Goal: Task Accomplishment & Management: Use online tool/utility

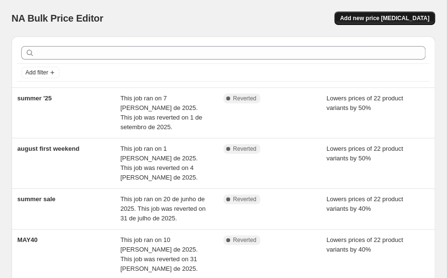
click at [392, 18] on span "Add new price [MEDICAL_DATA]" at bounding box center [384, 18] width 89 height 8
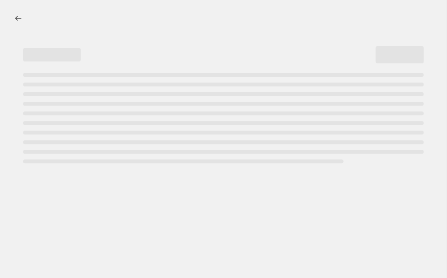
select select "percentage"
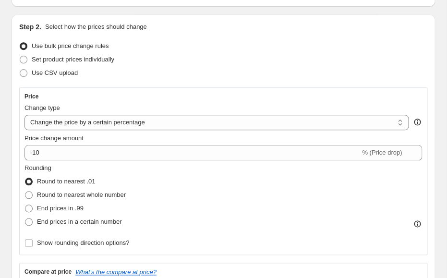
scroll to position [100, 0]
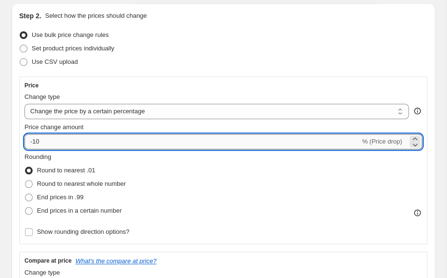
click at [36, 141] on input "-10" at bounding box center [193, 141] width 336 height 15
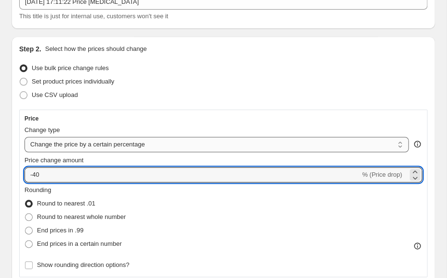
scroll to position [71, 0]
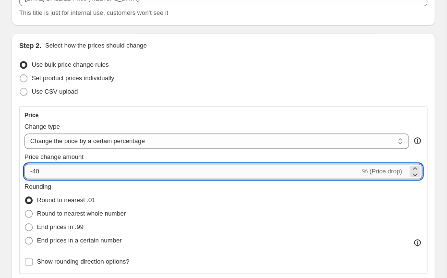
click at [78, 177] on input "-40" at bounding box center [193, 171] width 336 height 15
type input "-40"
click at [82, 200] on span "Round to nearest .01" at bounding box center [66, 200] width 58 height 7
click at [25, 197] on input "Round to nearest .01" at bounding box center [25, 197] width 0 height 0
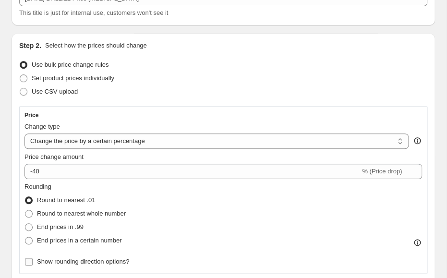
click at [58, 260] on span "Show rounding direction options?" at bounding box center [83, 261] width 92 height 7
click at [33, 260] on input "Show rounding direction options?" at bounding box center [29, 262] width 8 height 8
checkbox input "true"
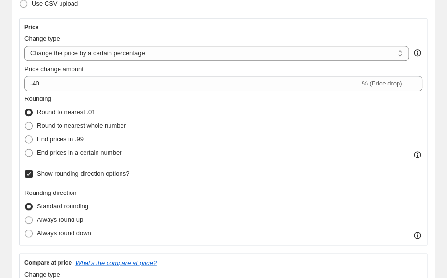
scroll to position [165, 0]
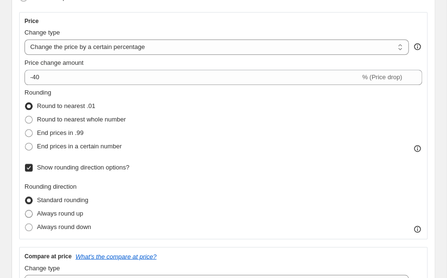
click at [76, 212] on span "Always round up" at bounding box center [60, 213] width 46 height 7
click at [25, 210] on input "Always round up" at bounding box center [25, 210] width 0 height 0
radio input "true"
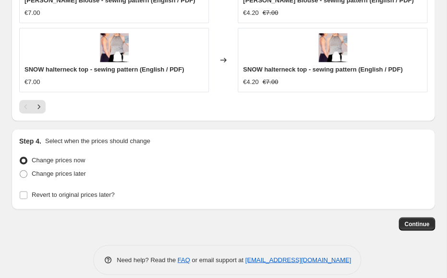
scroll to position [984, 0]
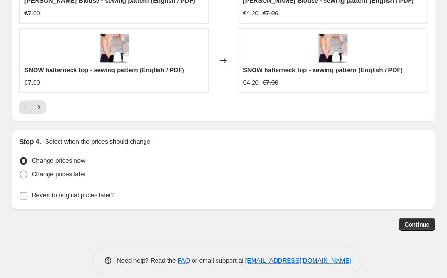
click at [69, 192] on span "Revert to original prices later?" at bounding box center [73, 195] width 83 height 7
click at [27, 192] on input "Revert to original prices later?" at bounding box center [24, 196] width 8 height 8
checkbox input "true"
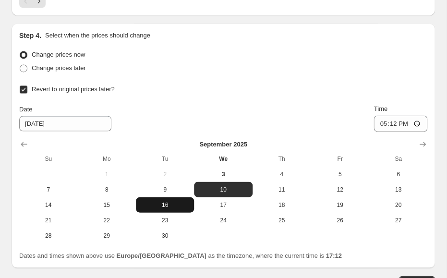
scroll to position [1091, 0]
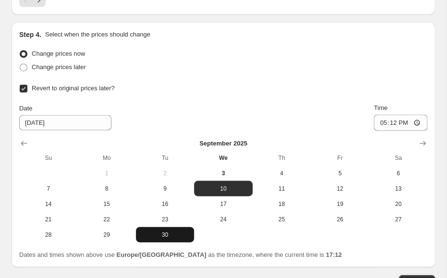
click at [165, 231] on span "30" at bounding box center [165, 235] width 50 height 8
type input "[DATE]"
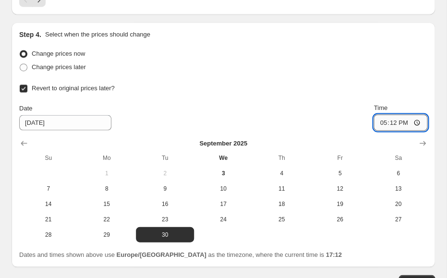
click at [407, 114] on input "17:12" at bounding box center [401, 122] width 54 height 16
click at [417, 114] on input "23:12" at bounding box center [401, 122] width 54 height 16
type input "23:59"
click at [416, 278] on span "Continue" at bounding box center [417, 282] width 25 height 8
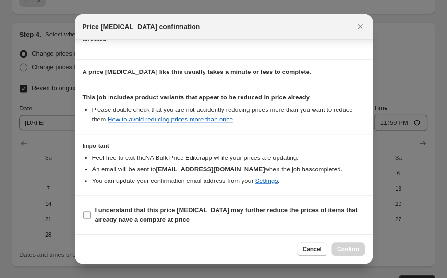
scroll to position [136, 0]
click at [84, 213] on input "I understand that this price [MEDICAL_DATA] may further reduce the prices of it…" at bounding box center [87, 216] width 8 height 8
checkbox input "true"
click at [346, 249] on span "Confirm" at bounding box center [348, 250] width 22 height 8
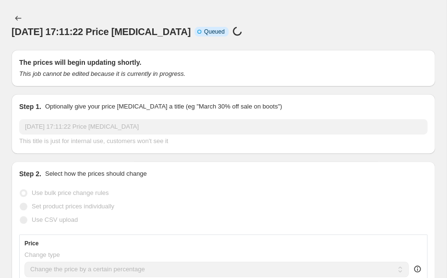
scroll to position [1091, 0]
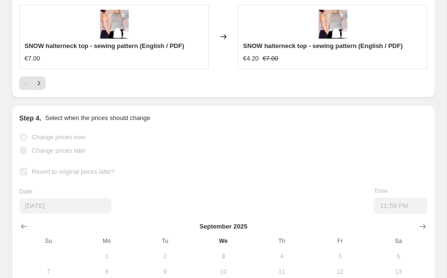
select select "percentage"
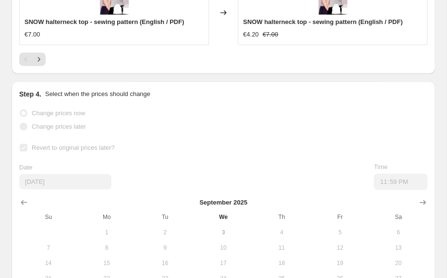
scroll to position [0, 0]
